Goal: Information Seeking & Learning: Learn about a topic

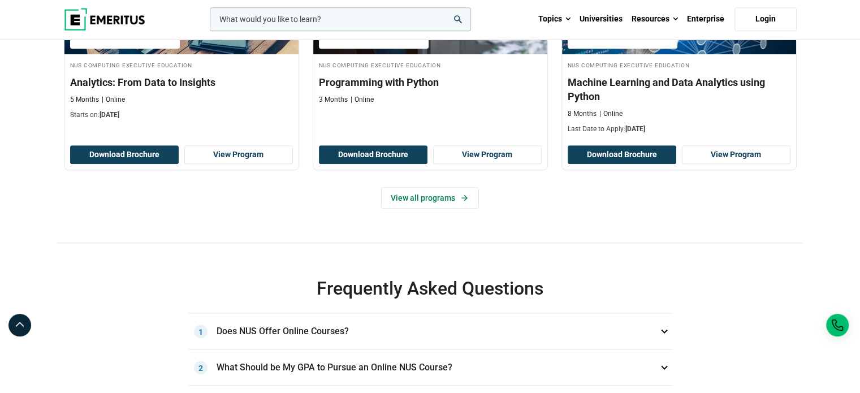
scroll to position [622, 0]
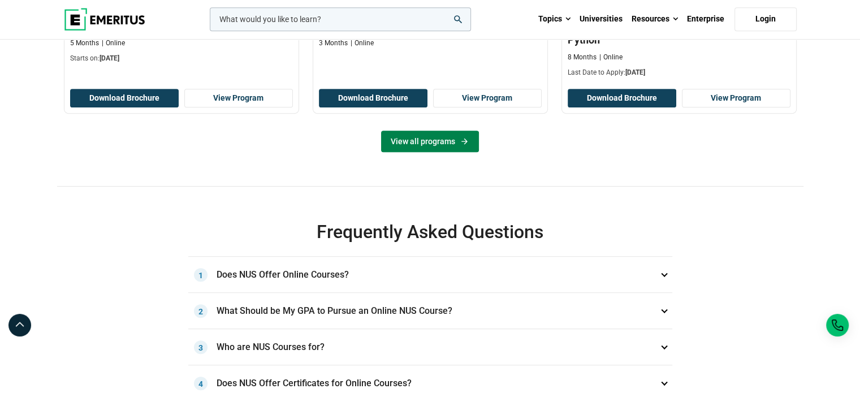
click at [424, 152] on link "View all programs" at bounding box center [430, 141] width 98 height 21
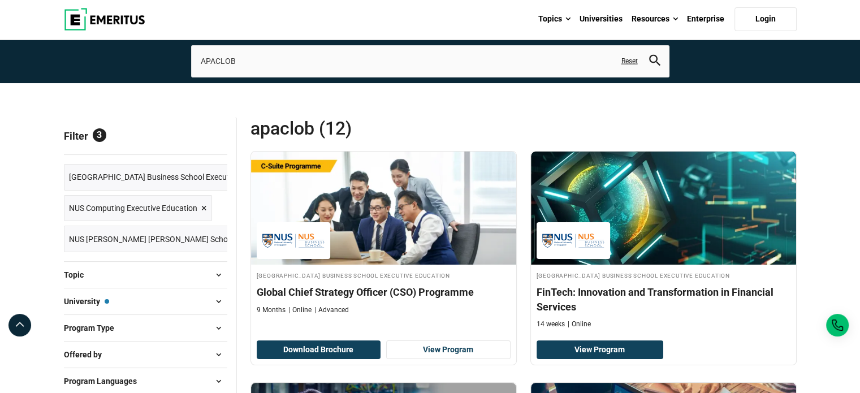
scroll to position [113, 0]
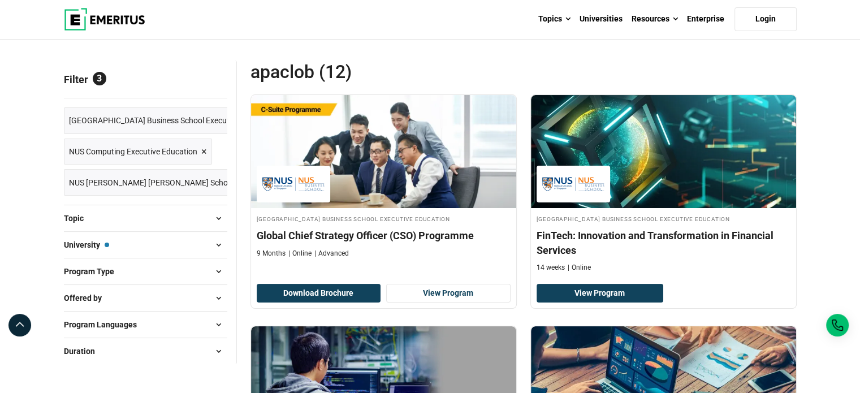
click at [117, 153] on span "NUS Computing Executive Education" at bounding box center [133, 151] width 128 height 12
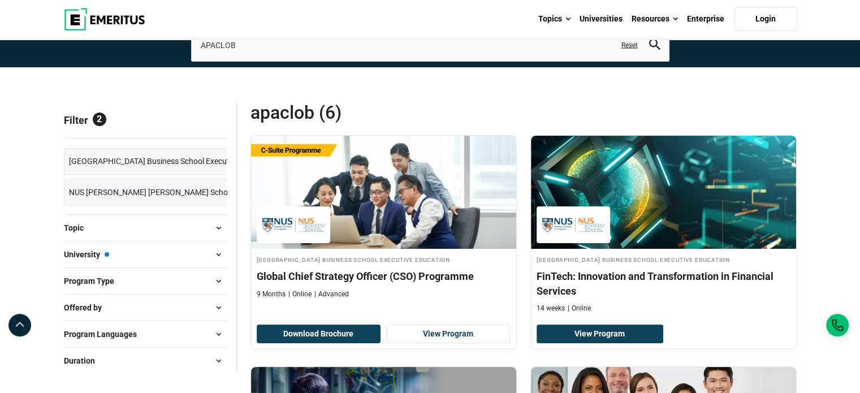
scroll to position [57, 0]
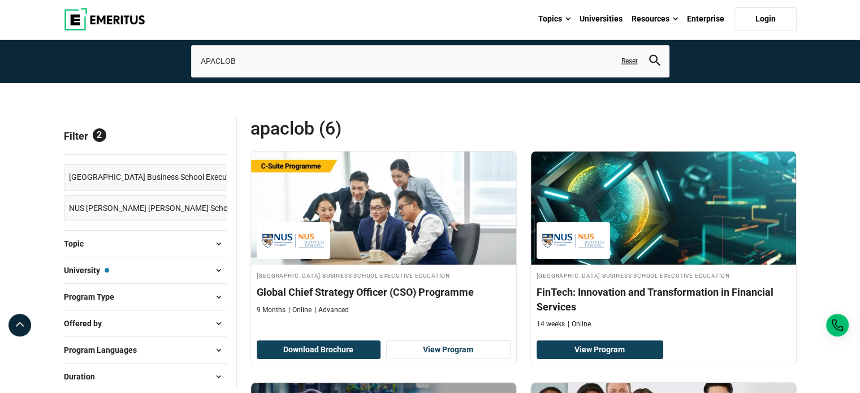
click at [280, 208] on span "×" at bounding box center [283, 208] width 6 height 16
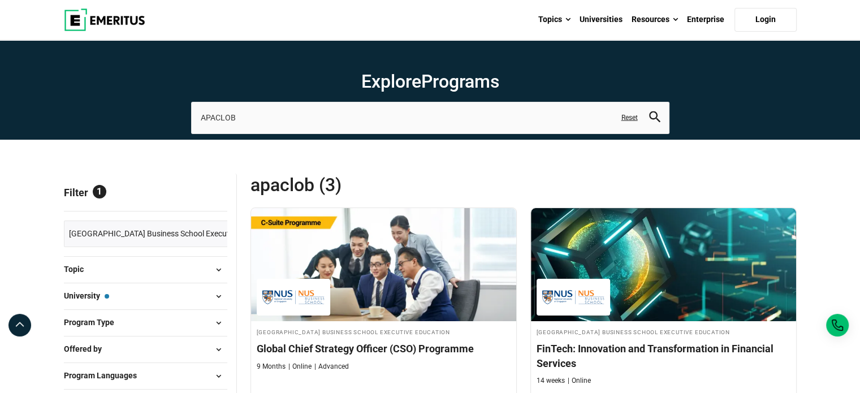
click at [216, 294] on span at bounding box center [218, 296] width 17 height 17
click at [218, 295] on span at bounding box center [218, 296] width 17 height 17
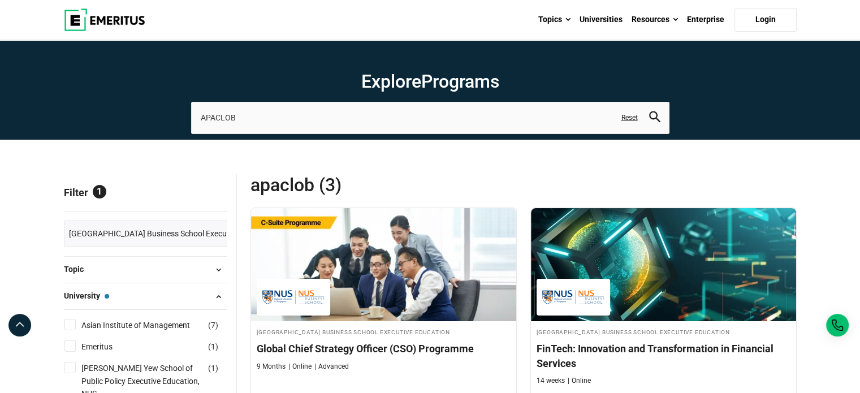
click at [170, 230] on span "[GEOGRAPHIC_DATA] Business School Executive Education" at bounding box center [173, 233] width 208 height 12
click at [210, 192] on span "Reset all" at bounding box center [209, 194] width 35 height 15
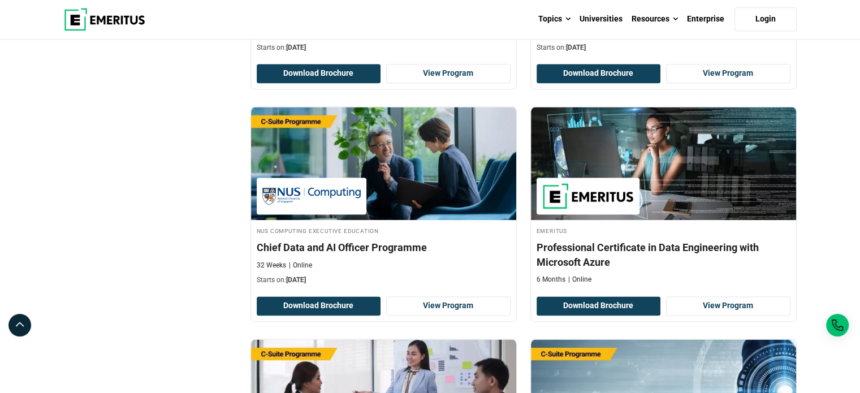
scroll to position [1527, 0]
